Goal: Find specific page/section: Find specific page/section

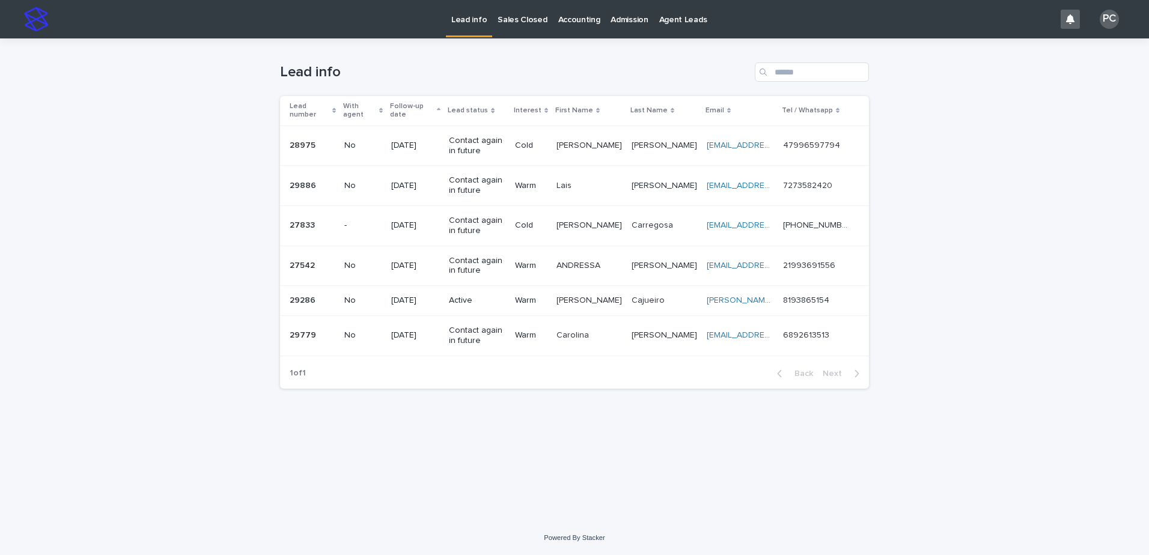
click at [514, 16] on p "Sales Closed" at bounding box center [521, 12] width 49 height 25
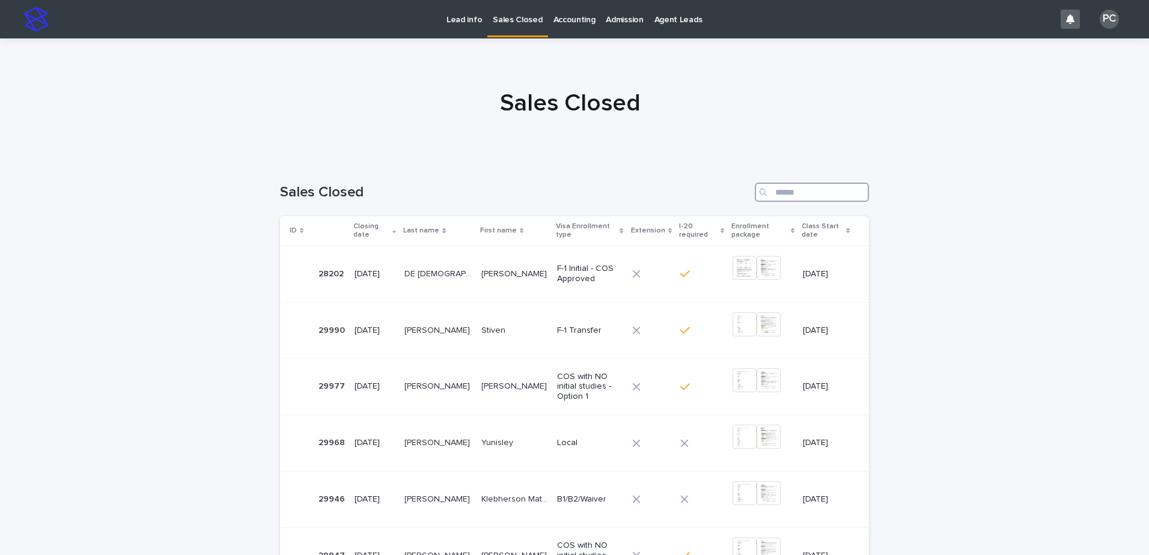
click at [846, 192] on input "Search" at bounding box center [812, 192] width 114 height 19
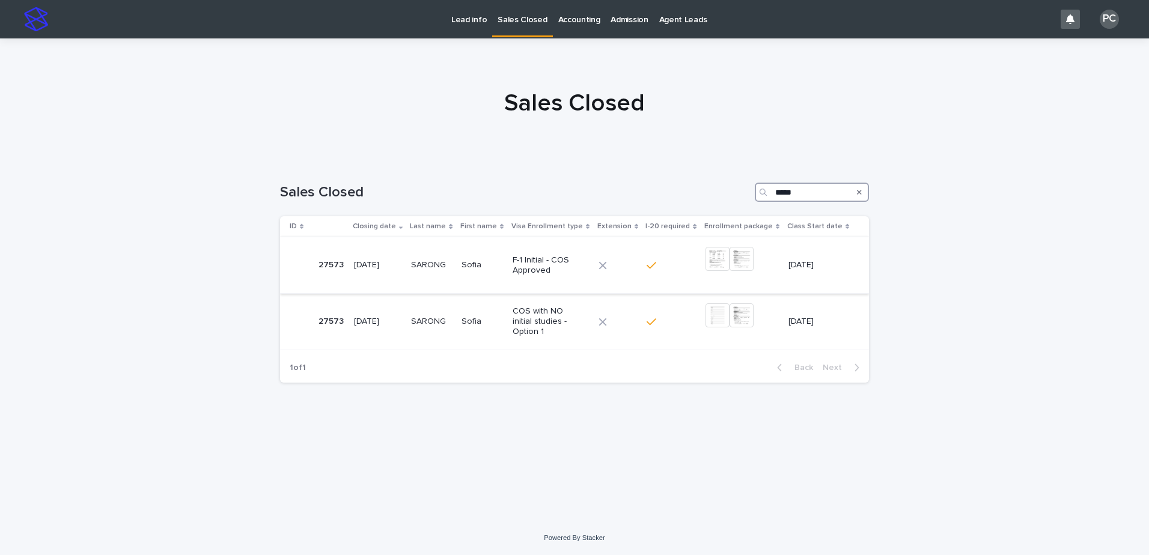
type input "*****"
click at [388, 264] on p "[DATE]" at bounding box center [378, 265] width 48 height 10
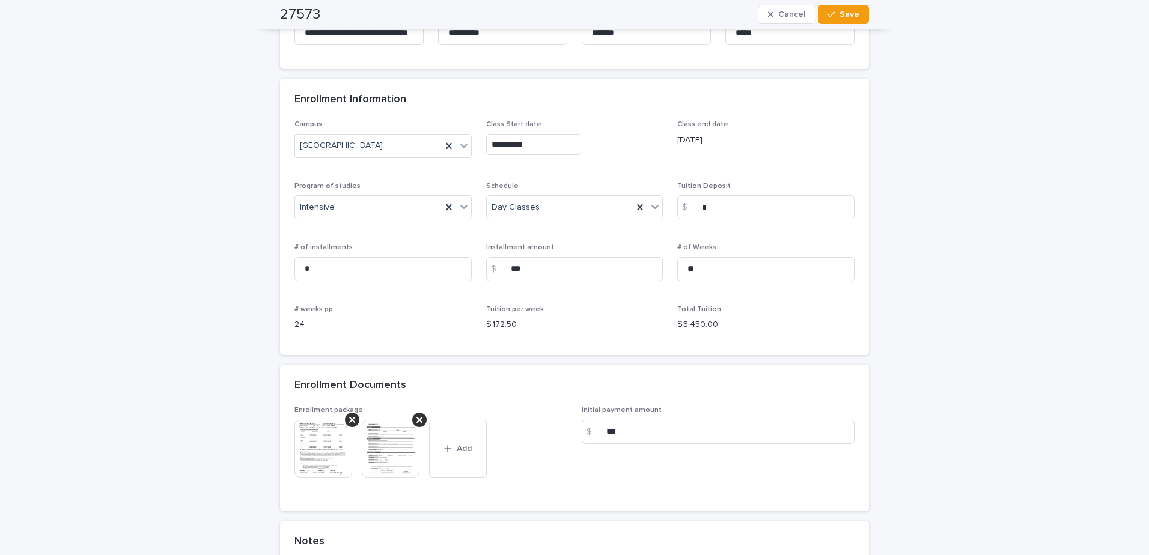
scroll to position [781, 0]
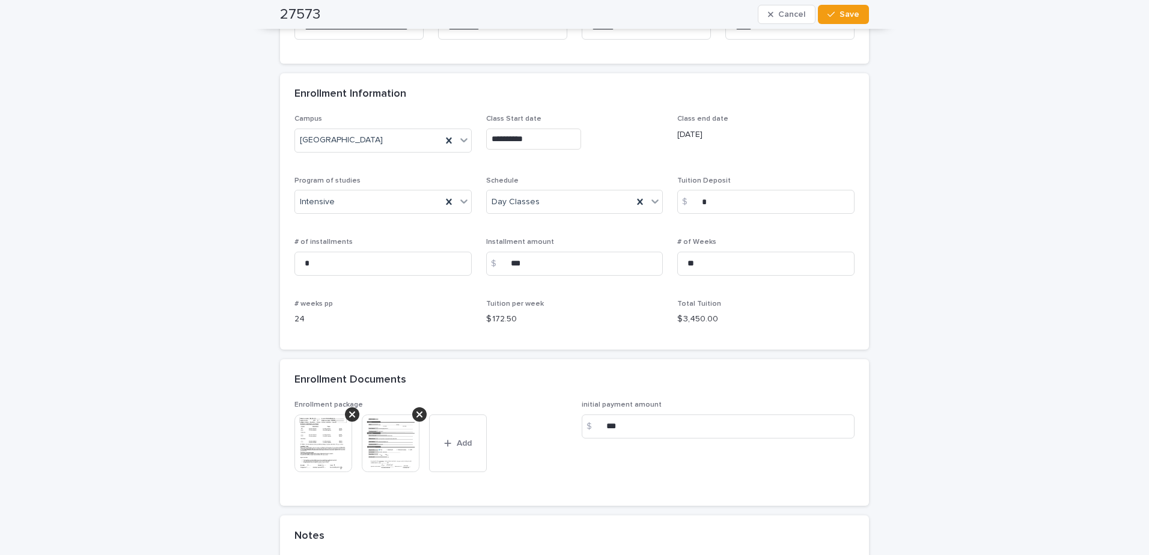
click at [314, 431] on img at bounding box center [323, 444] width 58 height 58
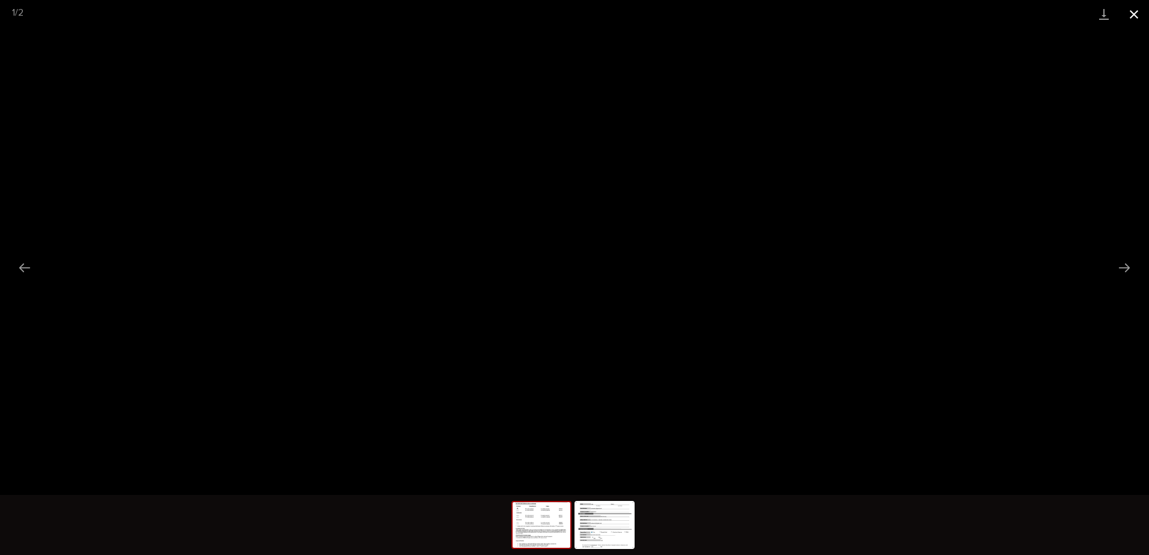
click at [1136, 14] on button "Close gallery" at bounding box center [1134, 14] width 30 height 28
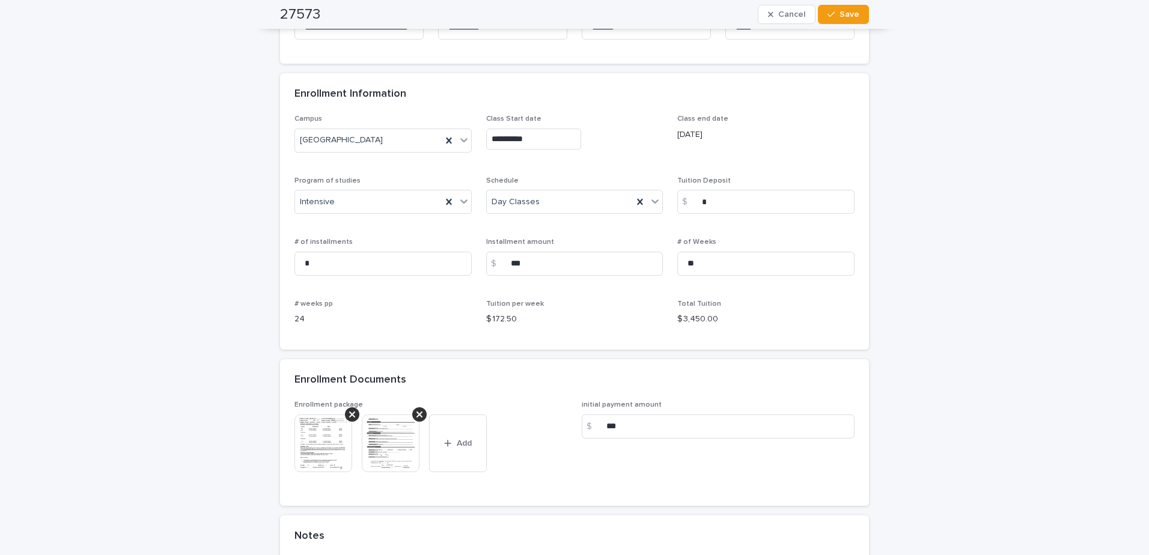
click at [310, 458] on img at bounding box center [323, 444] width 58 height 58
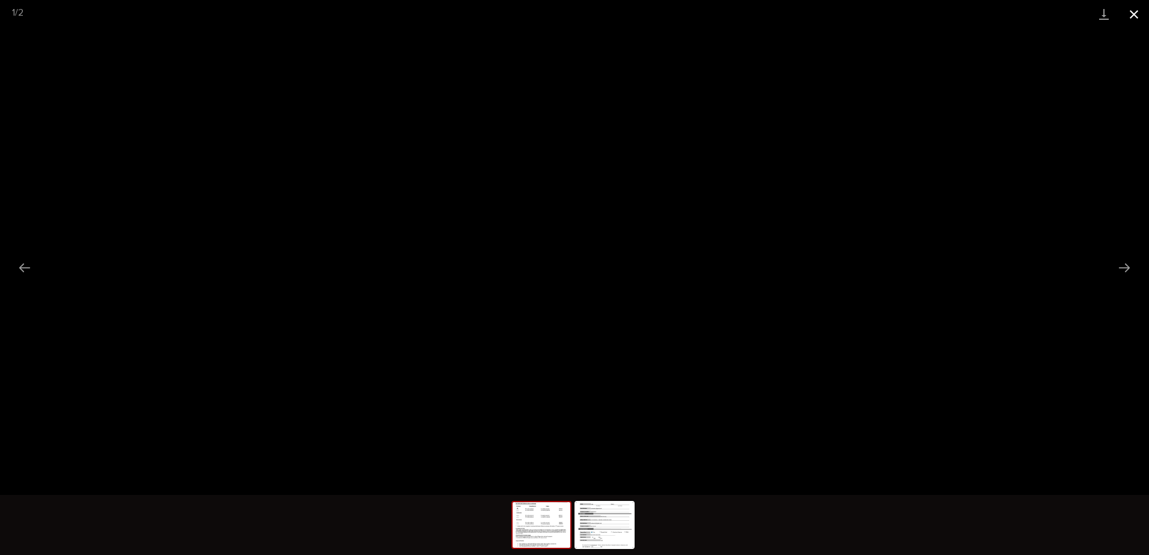
click at [1131, 16] on button "Close gallery" at bounding box center [1134, 14] width 30 height 28
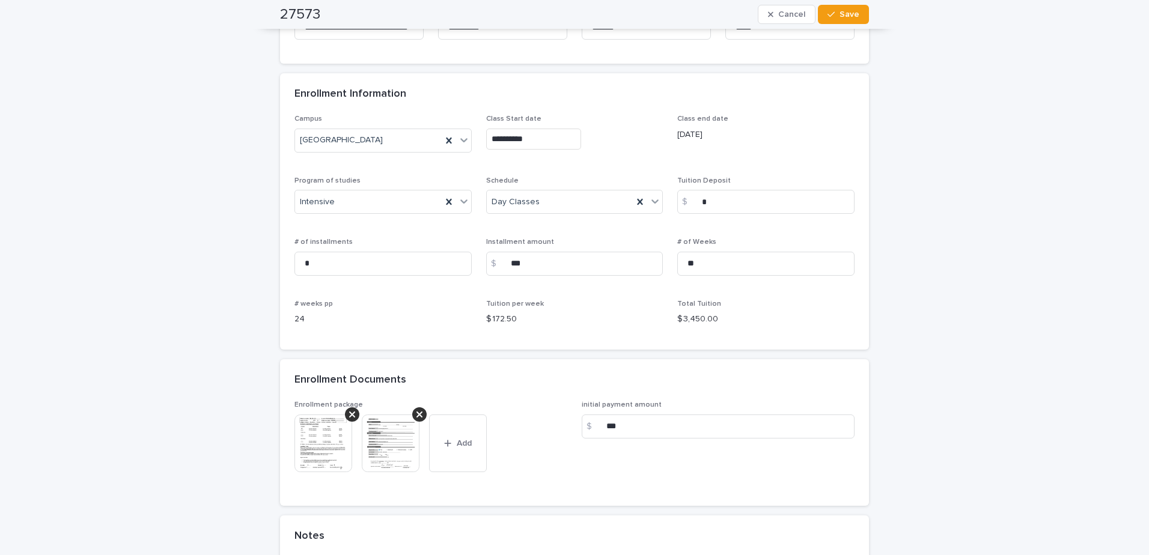
click at [1139, 301] on div "**********" at bounding box center [574, 71] width 1149 height 1628
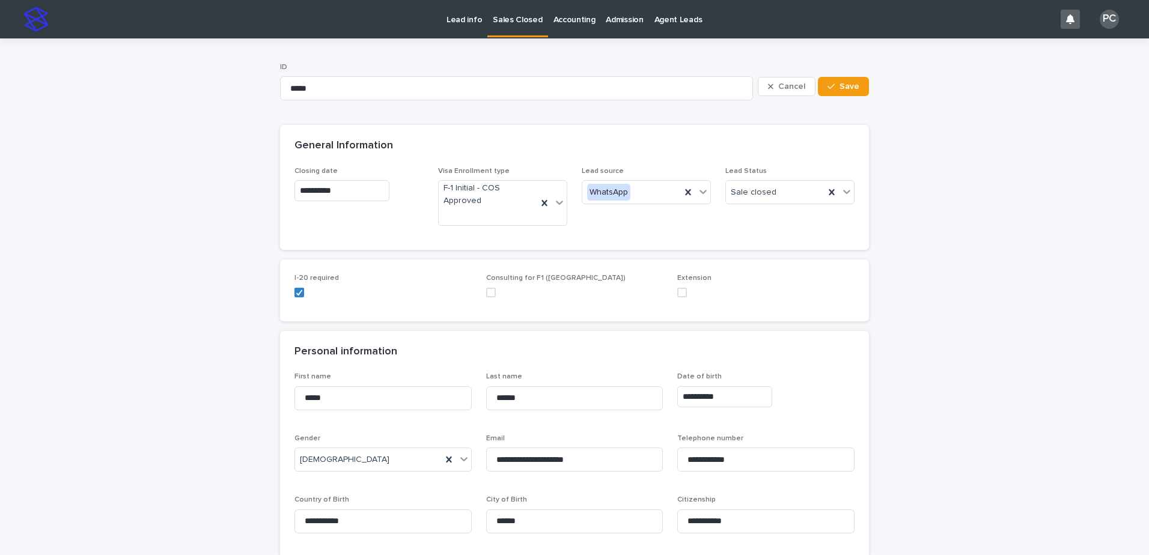
click at [529, 22] on p "Sales Closed" at bounding box center [517, 12] width 49 height 25
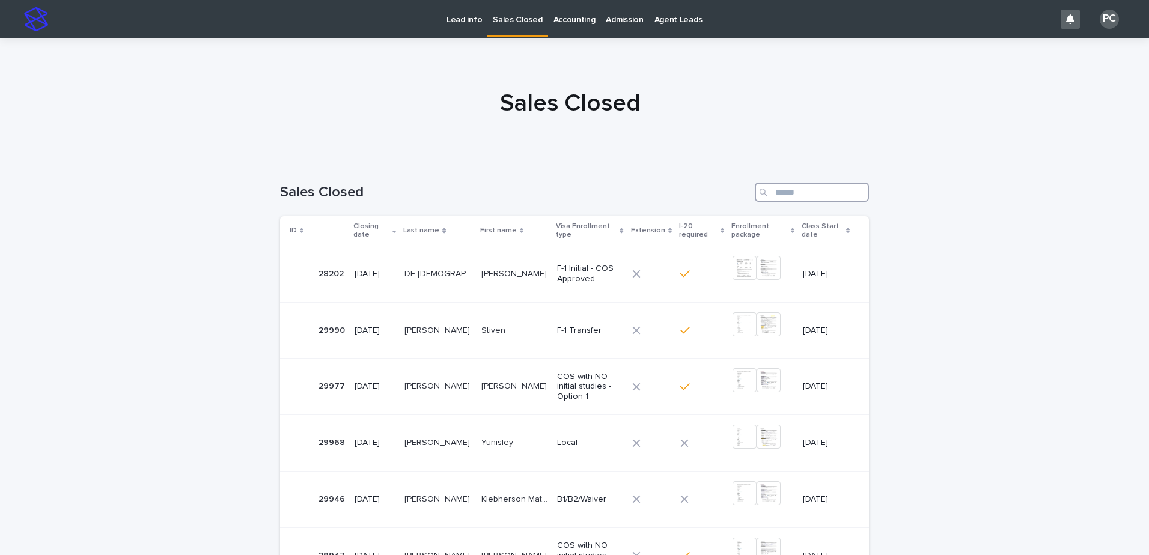
click at [779, 198] on input "Search" at bounding box center [812, 192] width 114 height 19
type input "**"
click at [431, 446] on p "COSTA [PERSON_NAME]" at bounding box center [438, 442] width 69 height 13
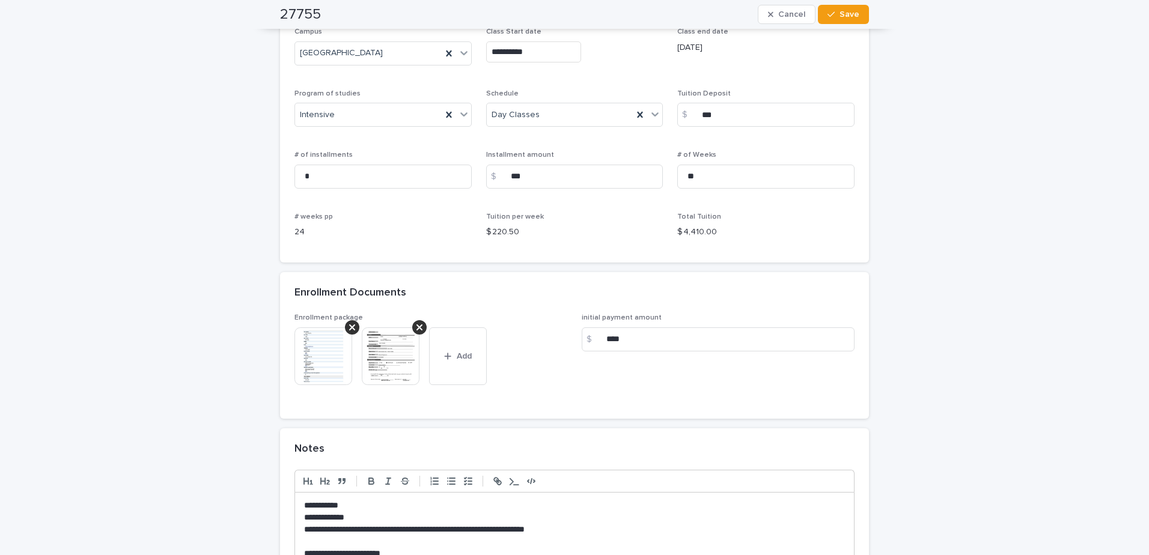
scroll to position [901, 0]
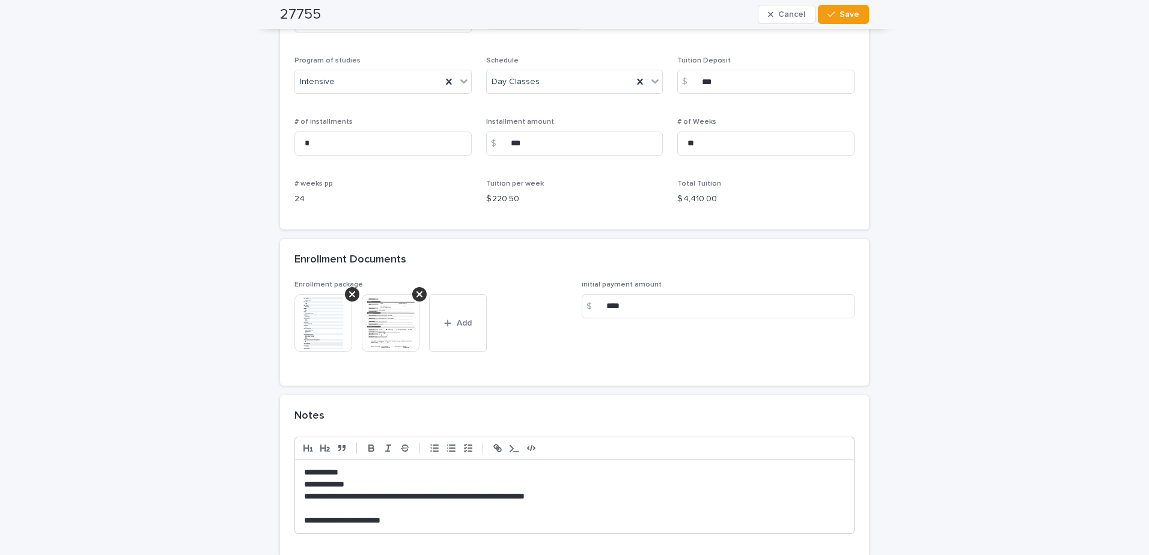
click at [332, 333] on img at bounding box center [323, 323] width 58 height 58
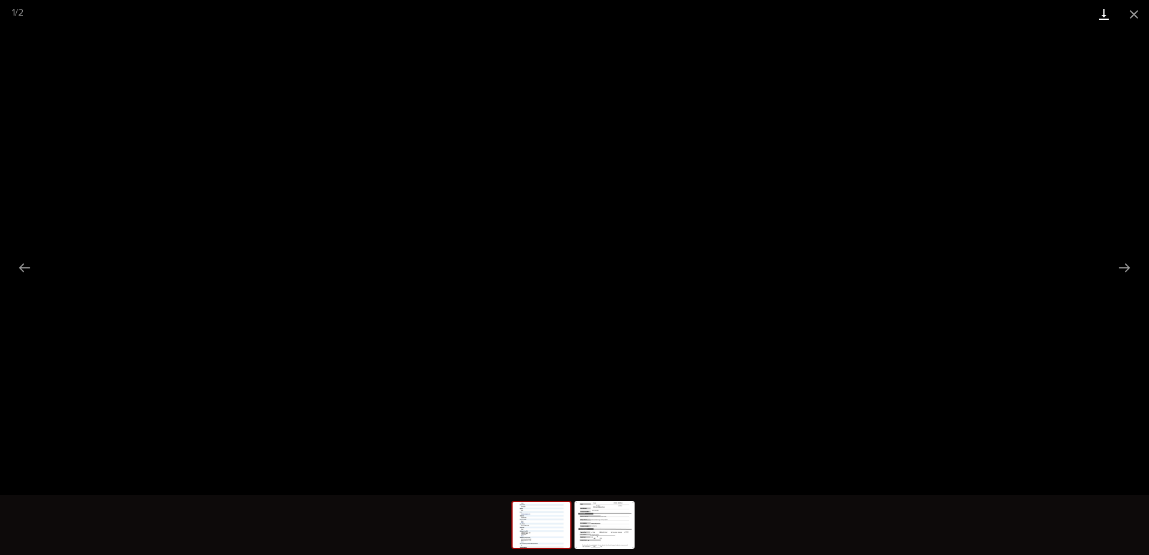
click at [1102, 20] on link "Download" at bounding box center [1104, 14] width 30 height 28
click at [1140, 16] on button "Close gallery" at bounding box center [1134, 14] width 30 height 28
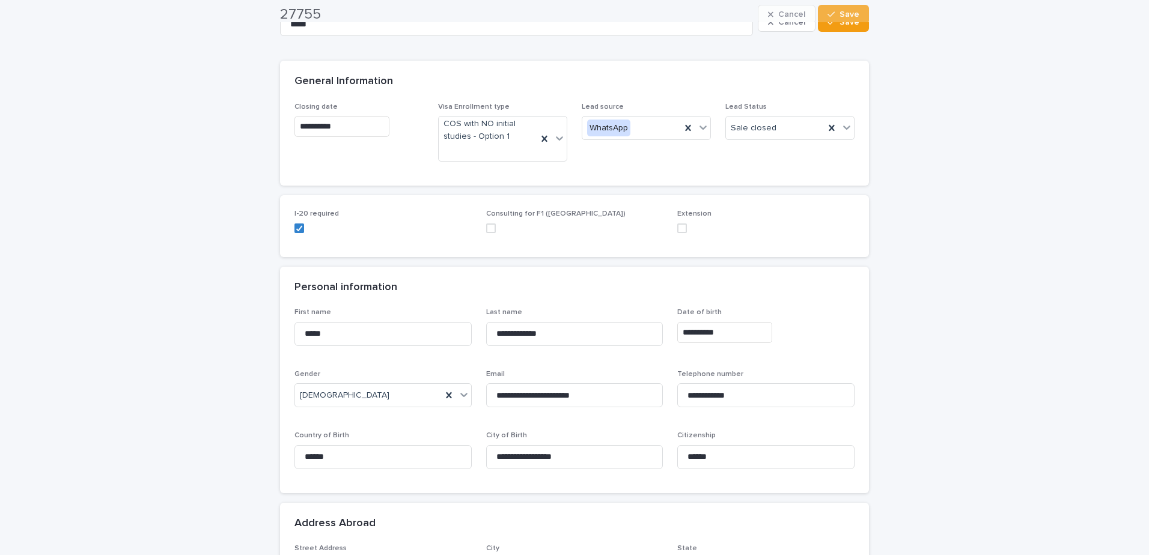
scroll to position [0, 0]
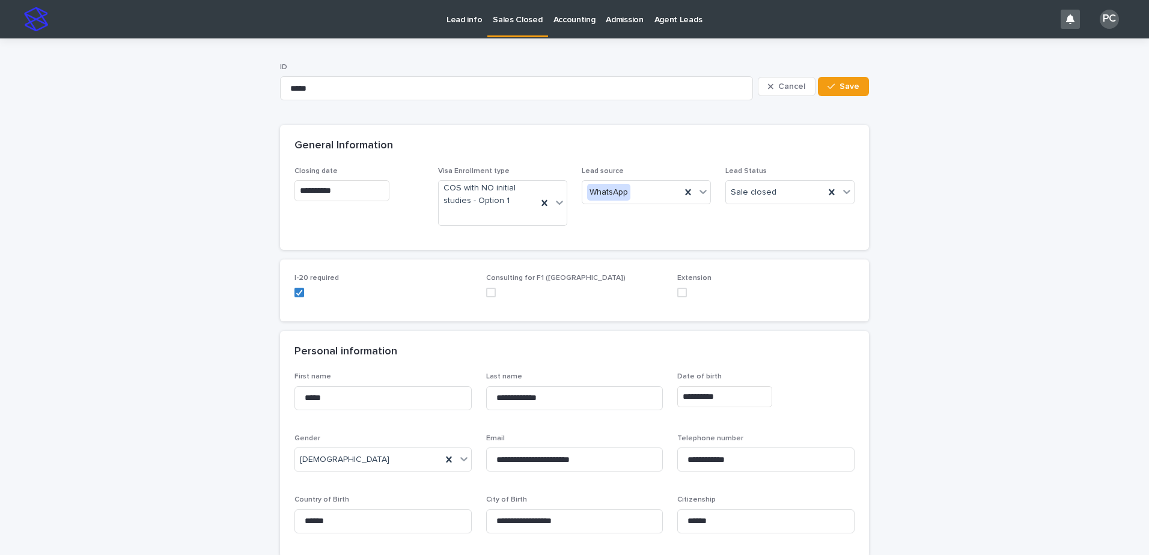
click at [526, 21] on p "Sales Closed" at bounding box center [517, 12] width 49 height 25
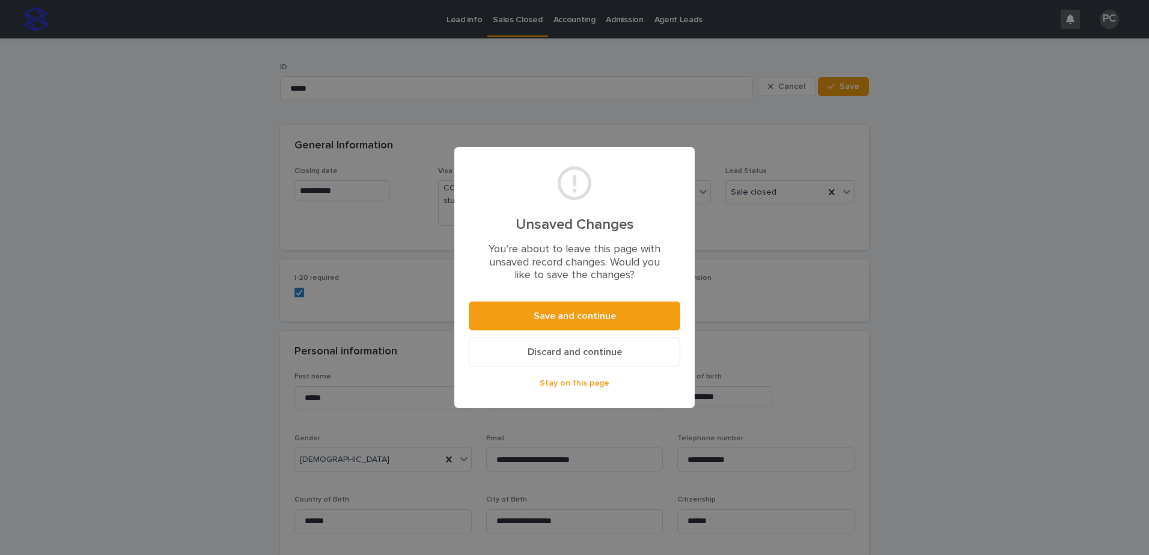
click at [548, 336] on footer "Save and continue Discard and continue Stay on this page" at bounding box center [574, 351] width 211 height 99
click at [547, 348] on span "Discard and continue" at bounding box center [575, 352] width 94 height 10
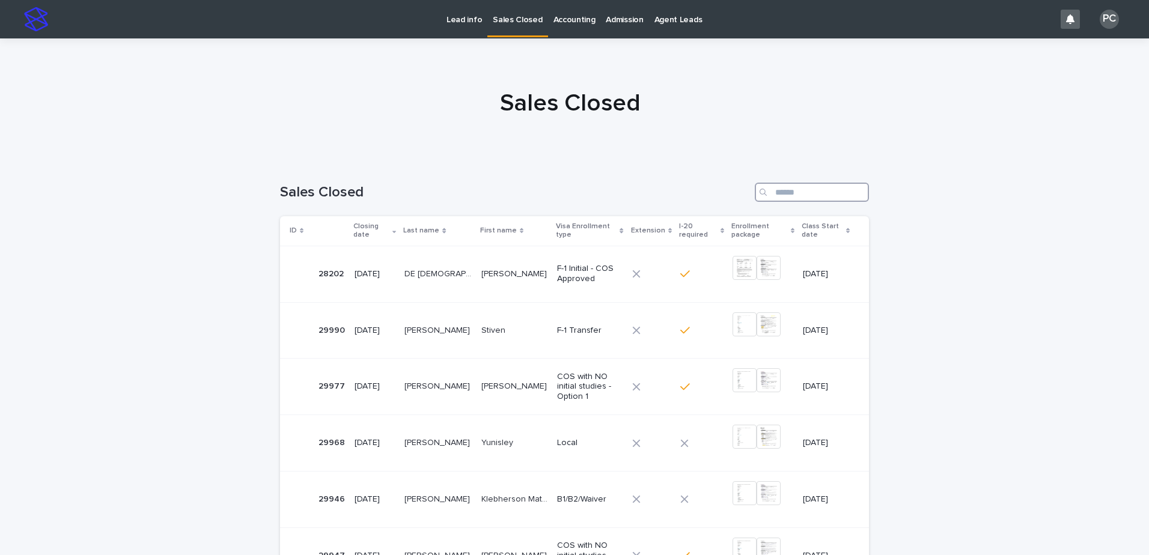
click at [830, 198] on input "Search" at bounding box center [812, 192] width 114 height 19
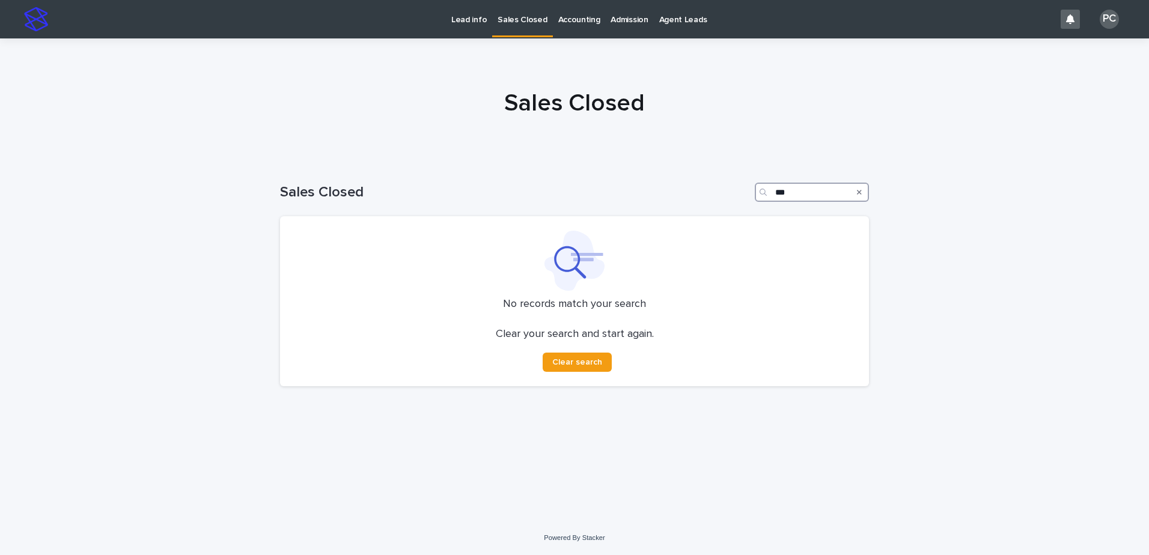
type input "***"
